Goal: Information Seeking & Learning: Compare options

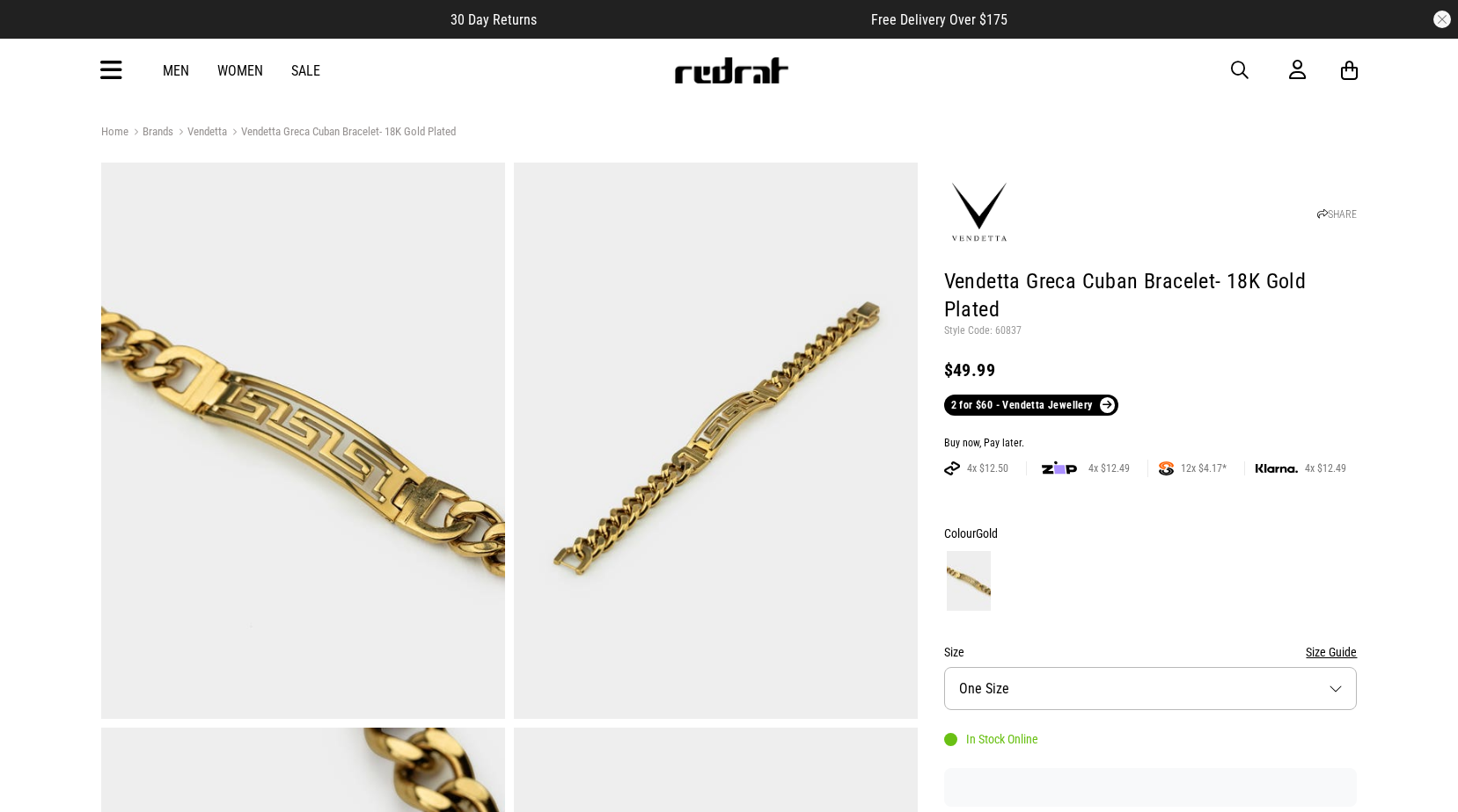
drag, startPoint x: 0, startPoint y: 0, endPoint x: 1242, endPoint y: 63, distance: 1243.6
click at [1242, 63] on span "button" at bounding box center [1239, 70] width 18 height 21
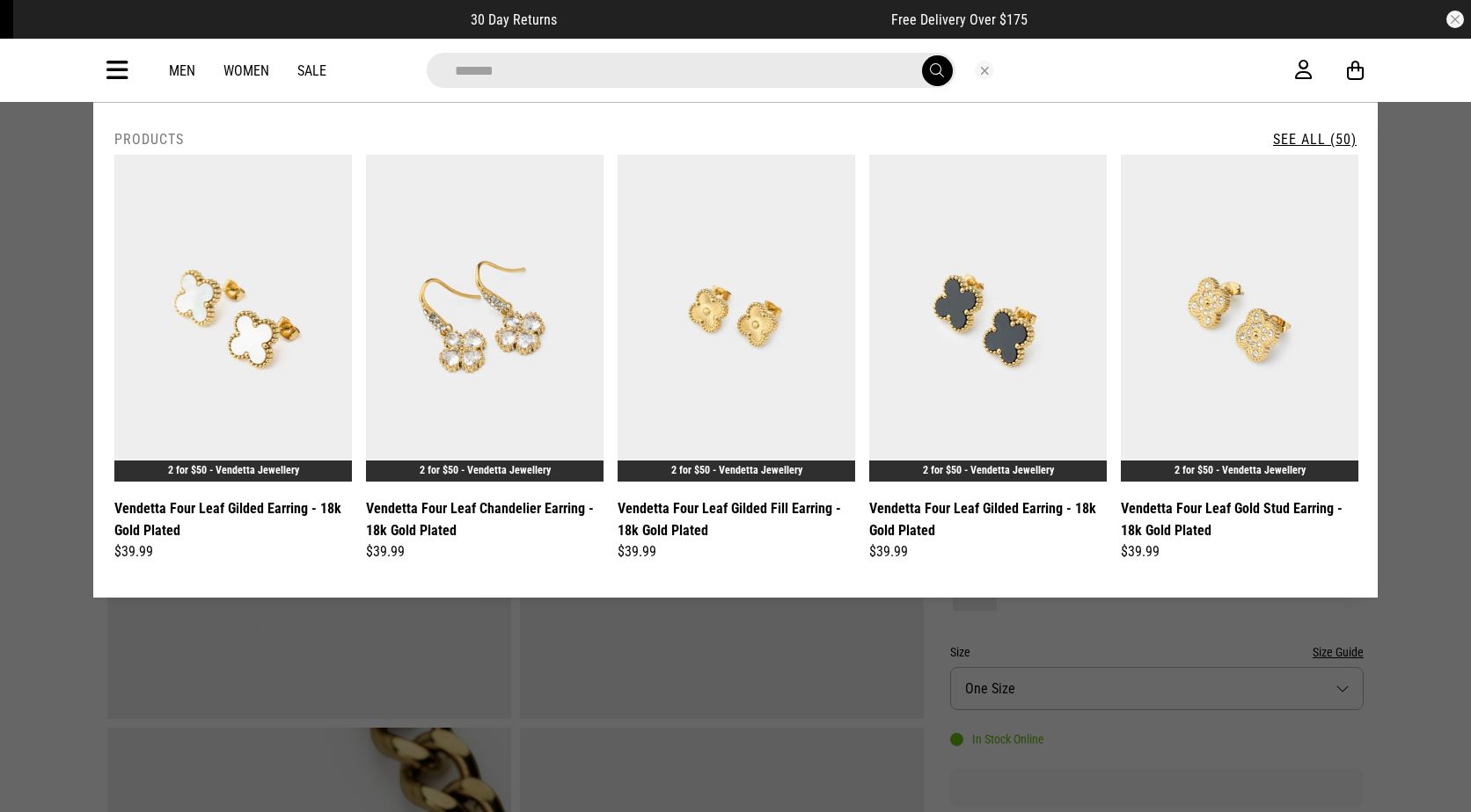
type input "*******"
click at [1309, 138] on link "See All (50)" at bounding box center [1314, 139] width 84 height 17
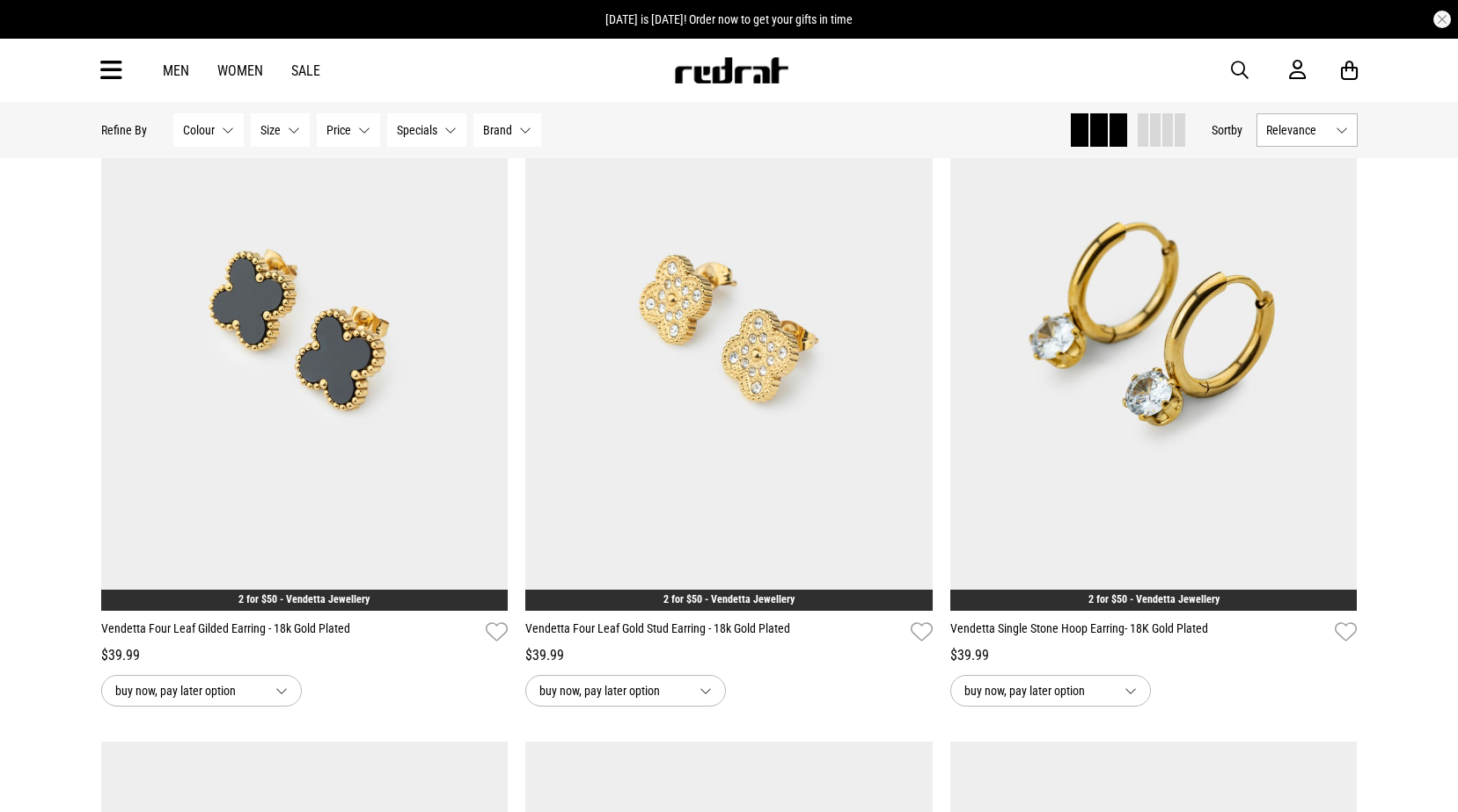
scroll to position [968, 0]
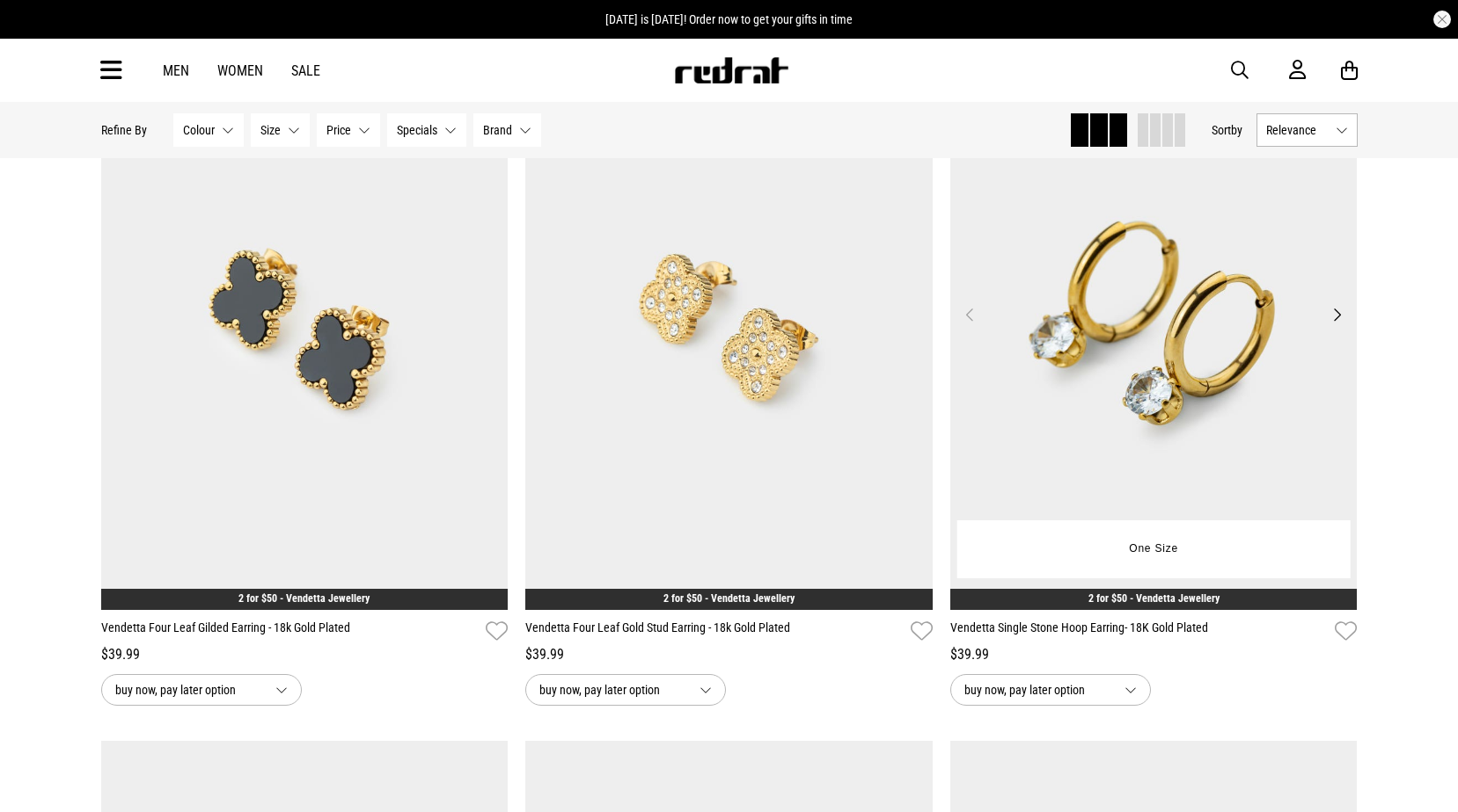
click at [1124, 333] on img at bounding box center [1154, 325] width 407 height 570
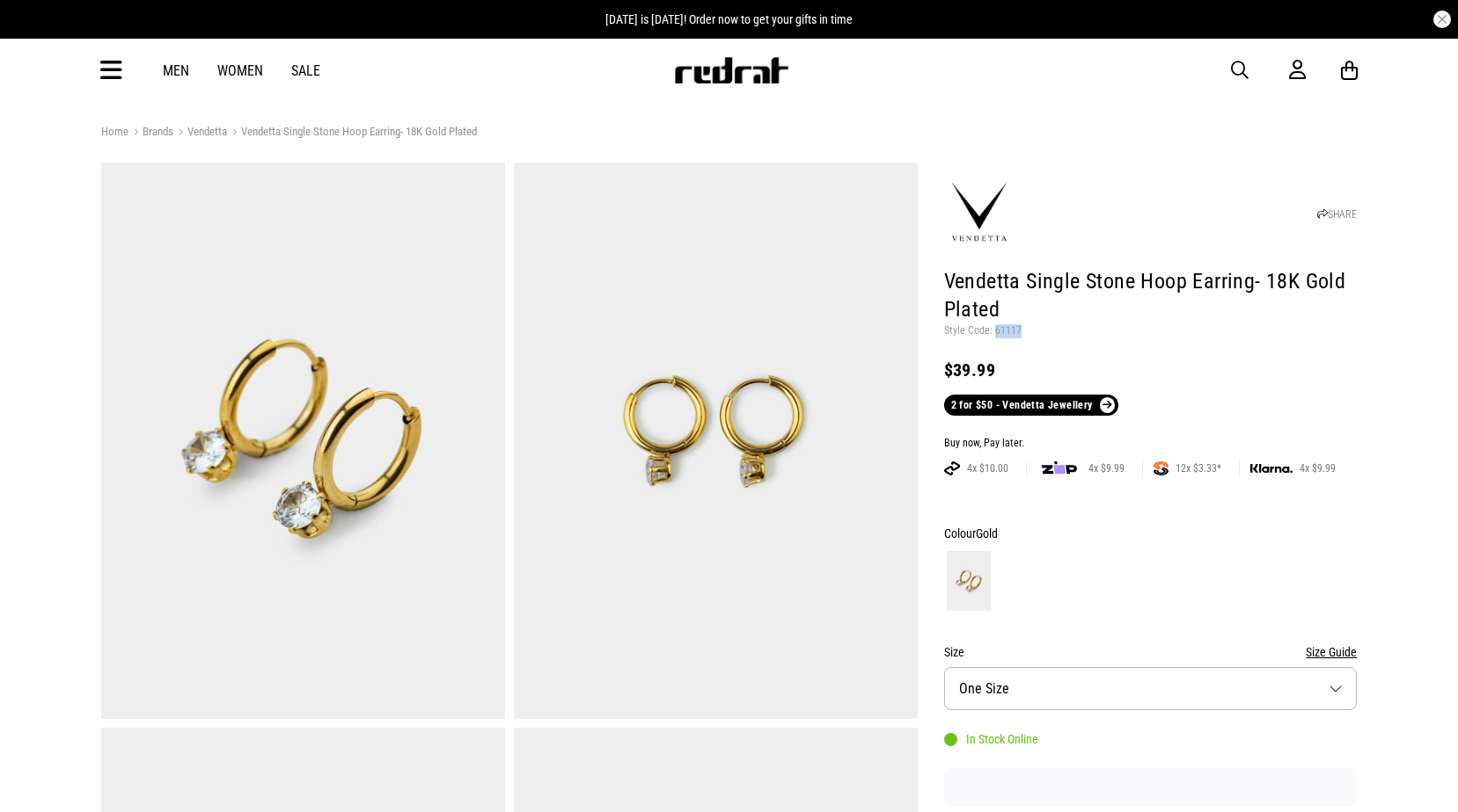
drag, startPoint x: 1024, startPoint y: 326, endPoint x: 995, endPoint y: 332, distance: 29.6
click at [995, 332] on p "Style Code: 61117" at bounding box center [1151, 331] width 413 height 14
copy p "61117"
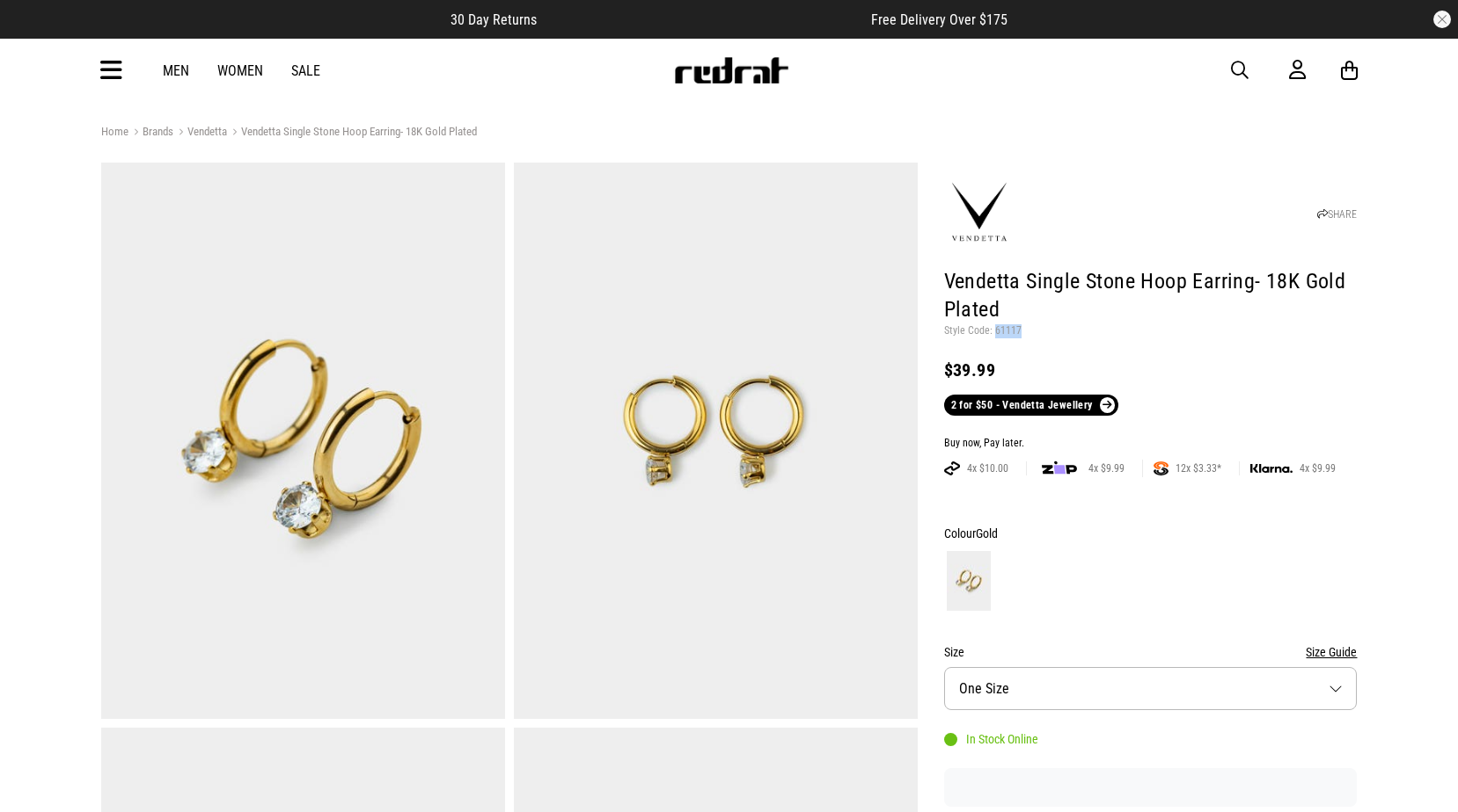
click at [1238, 68] on span "button" at bounding box center [1239, 70] width 18 height 21
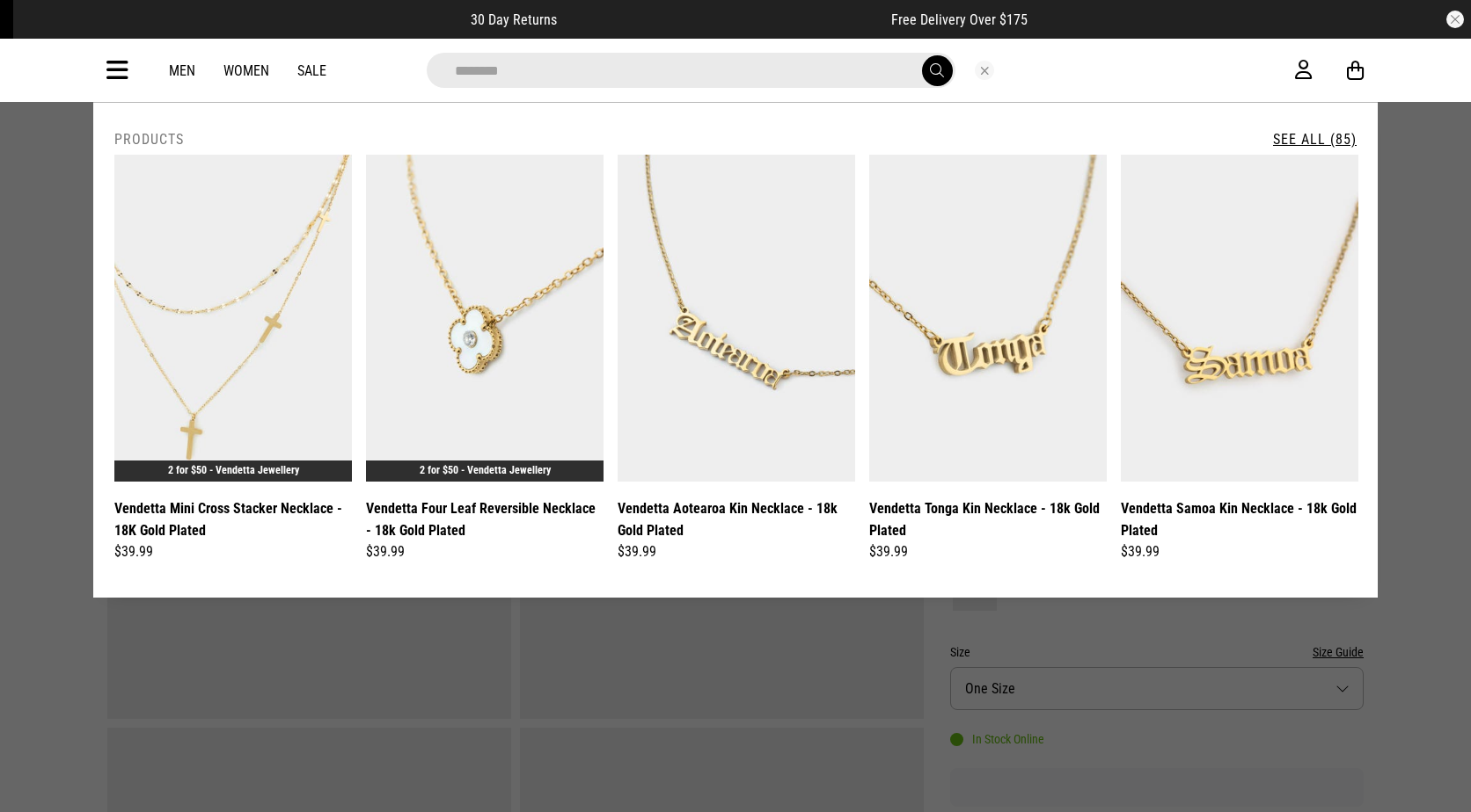
type input "********"
click at [1295, 133] on link "See All (85)" at bounding box center [1314, 139] width 84 height 17
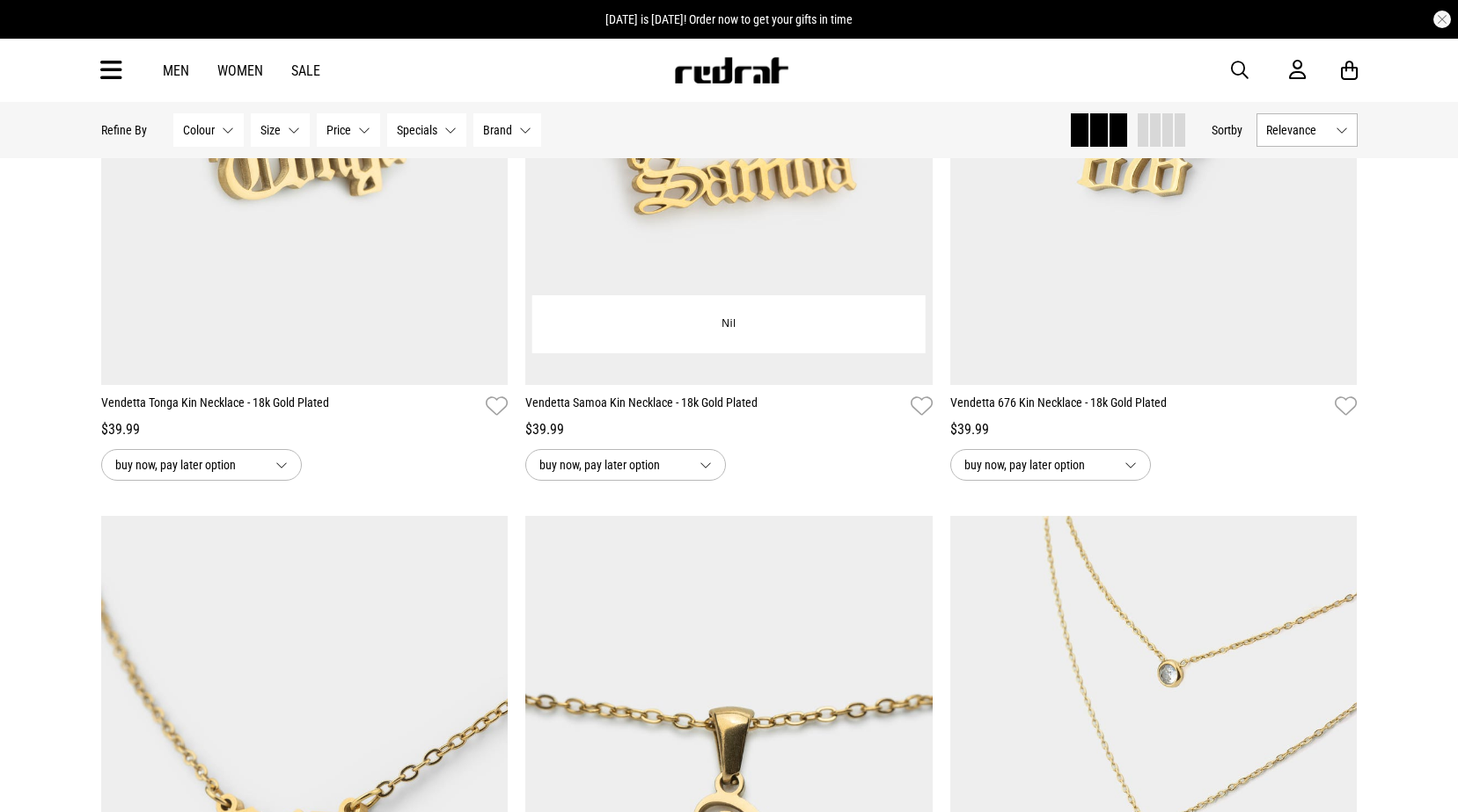
scroll to position [1494, 0]
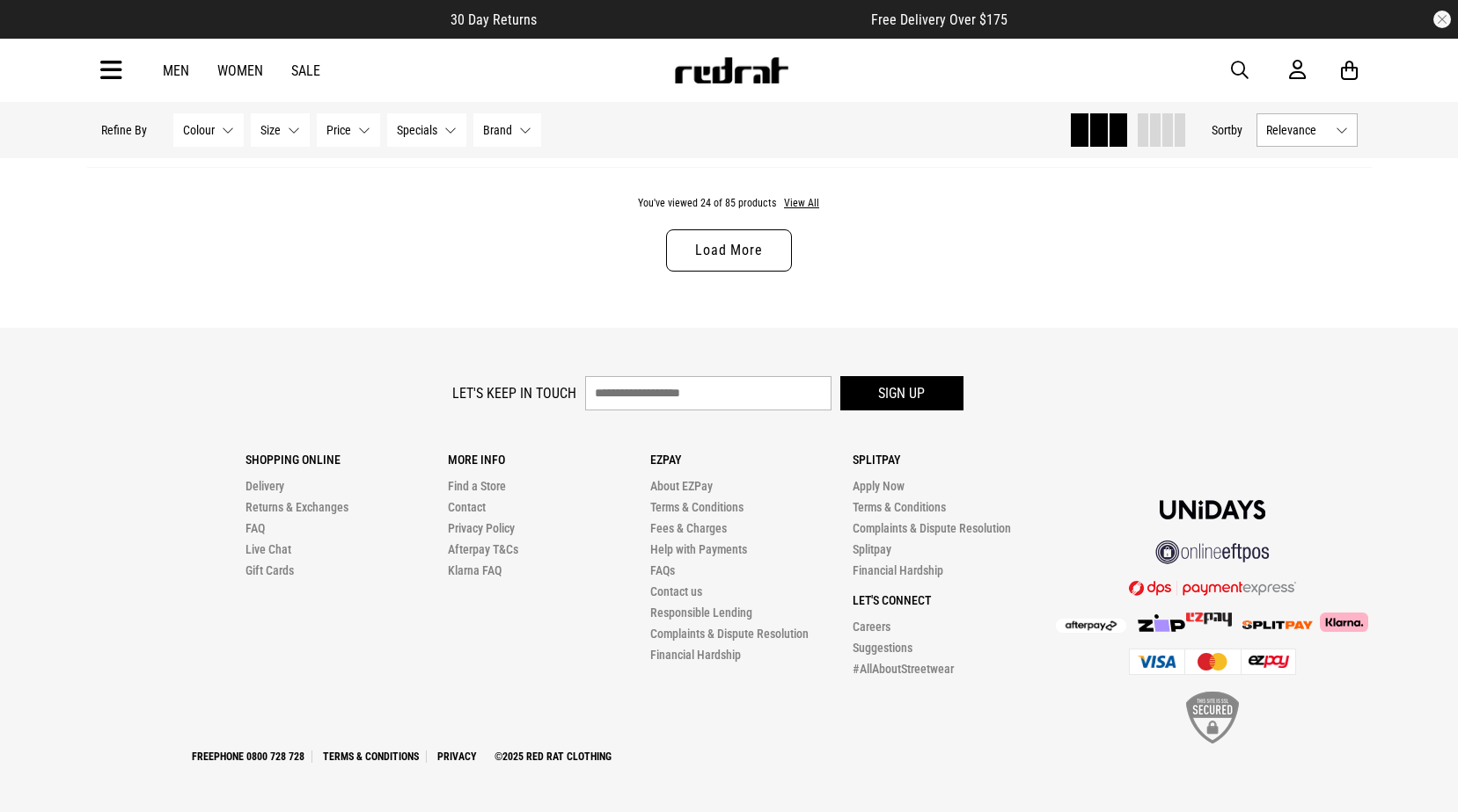
click at [727, 250] on link "Load More" at bounding box center [728, 250] width 125 height 42
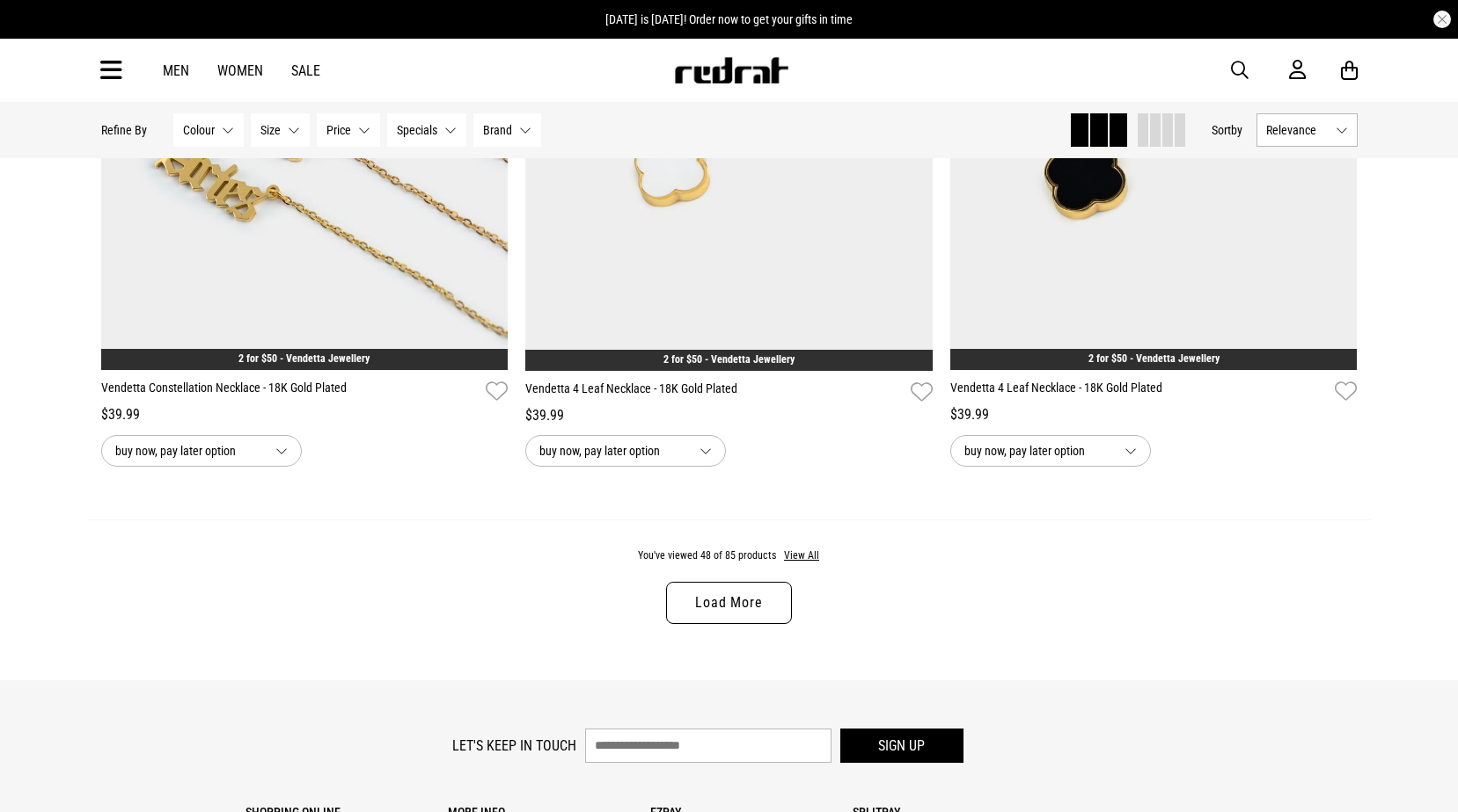
scroll to position [11050, 0]
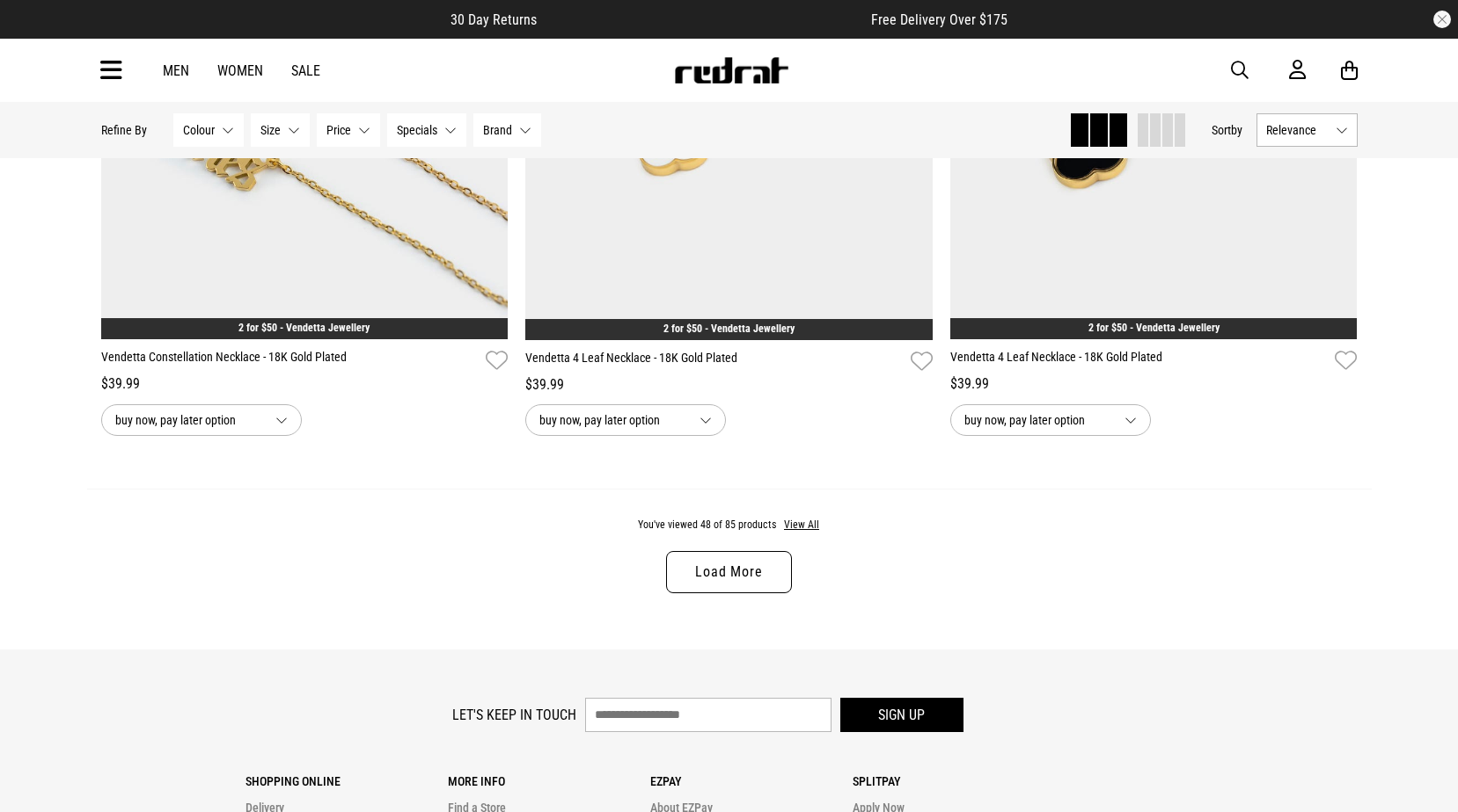
click at [706, 575] on link "Load More" at bounding box center [728, 573] width 125 height 42
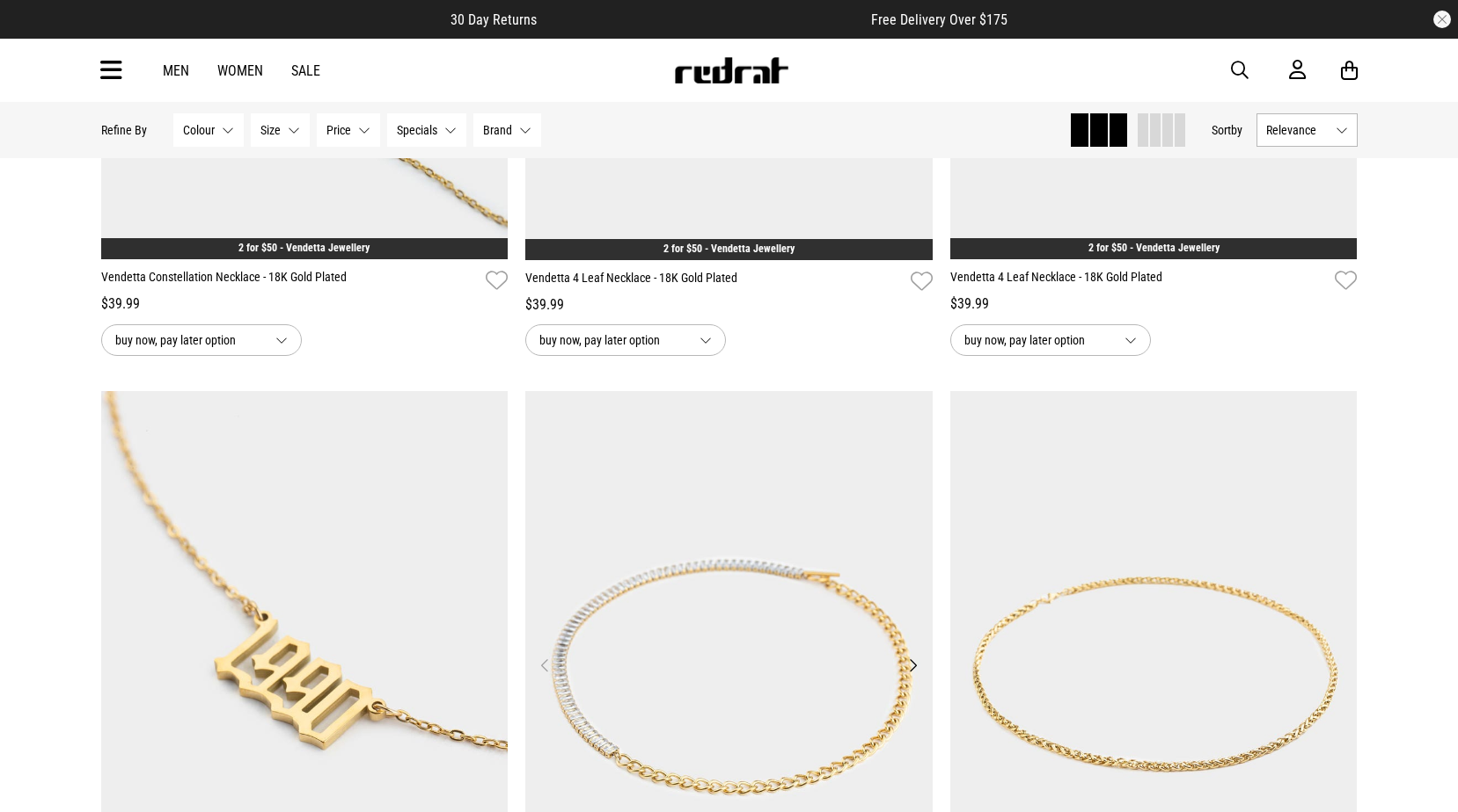
scroll to position [11313, 0]
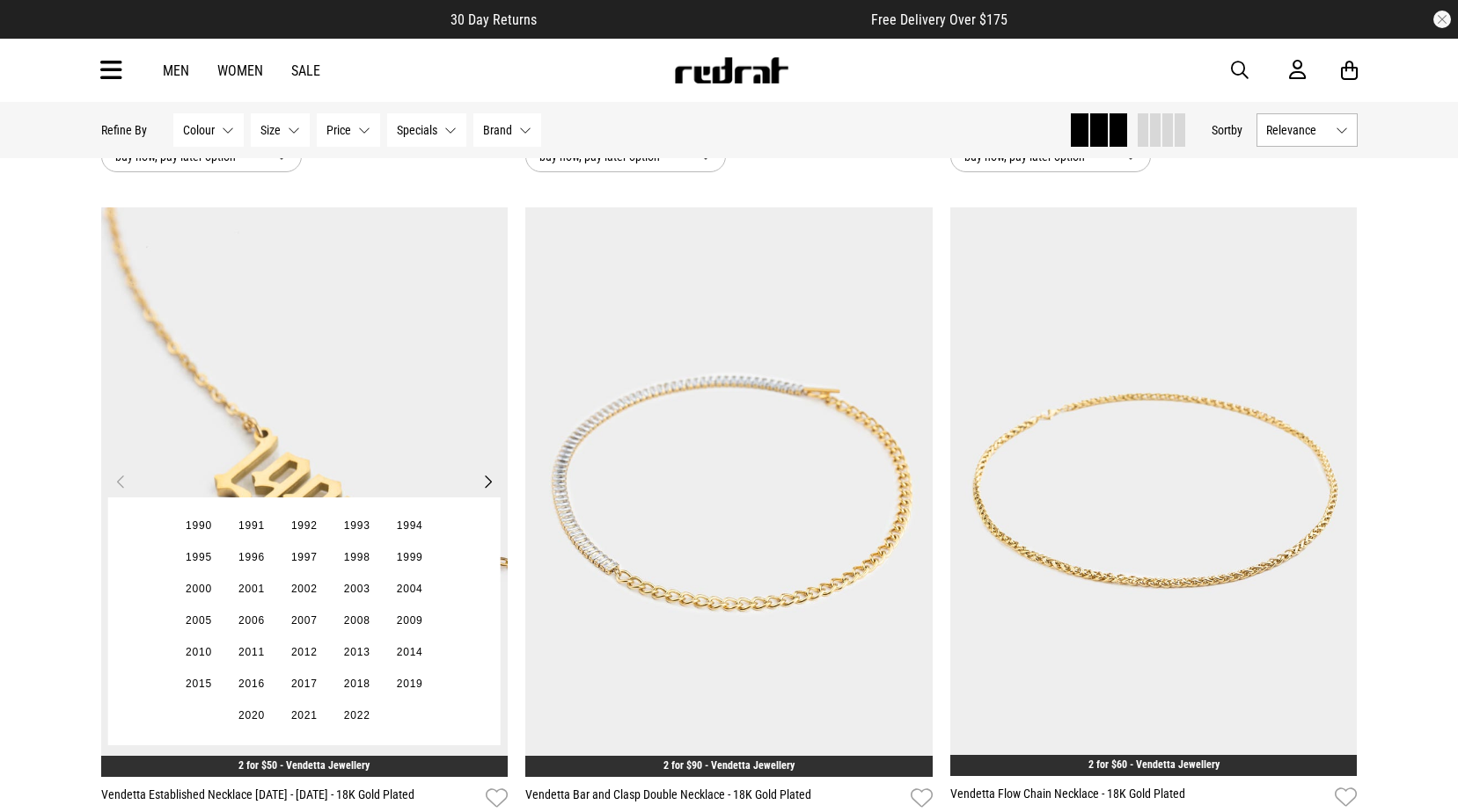
click at [303, 387] on img at bounding box center [304, 492] width 407 height 570
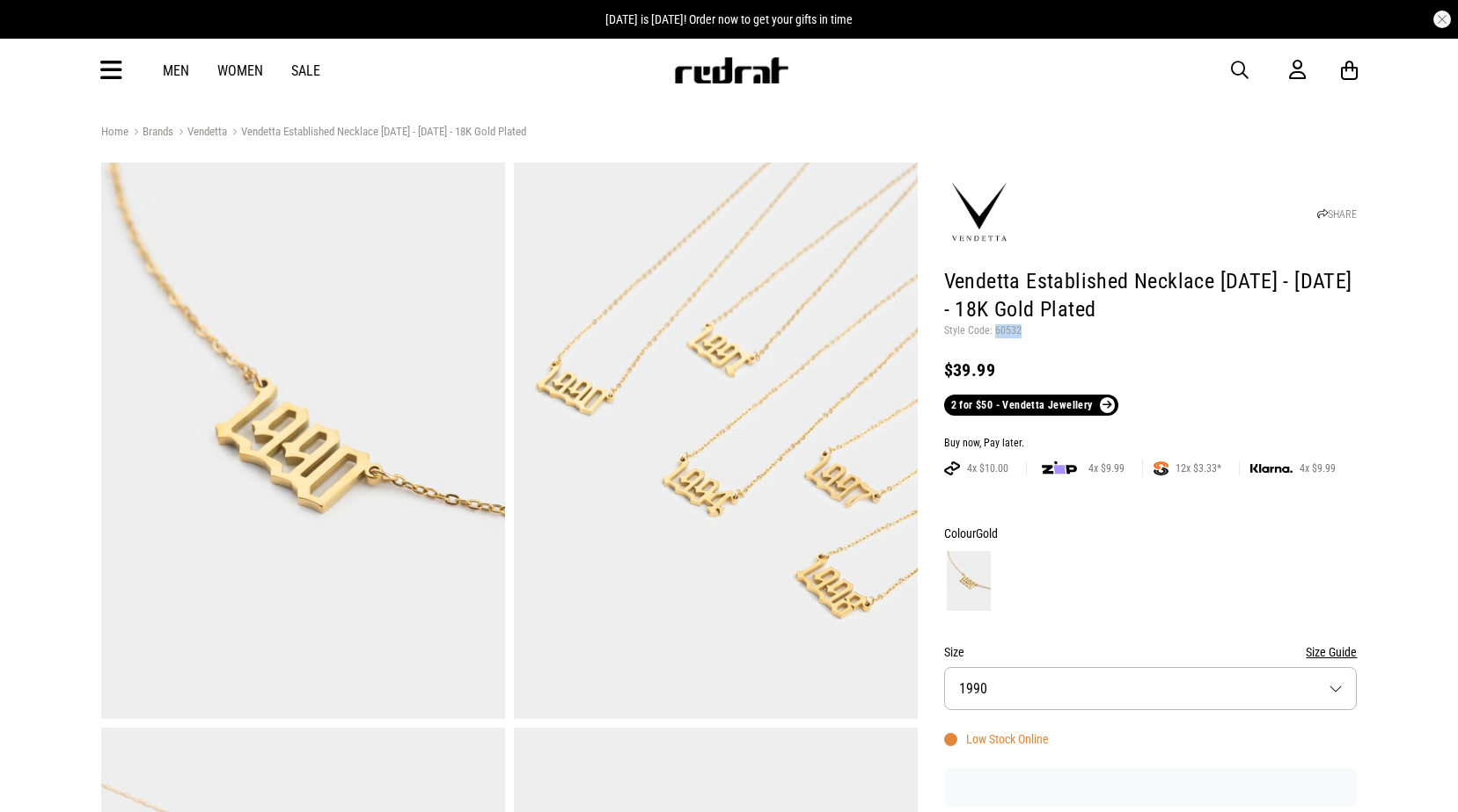
drag, startPoint x: 1023, startPoint y: 328, endPoint x: 992, endPoint y: 329, distance: 31.0
click at [992, 329] on p "Style Code: 60532" at bounding box center [1151, 331] width 413 height 14
copy p "60532"
